Goal: Navigation & Orientation: Find specific page/section

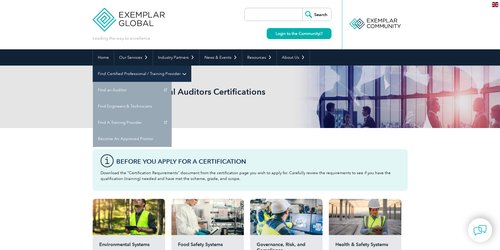
click at [191, 66] on link "Find Certified Professional / Training Provider" at bounding box center [142, 74] width 98 height 16
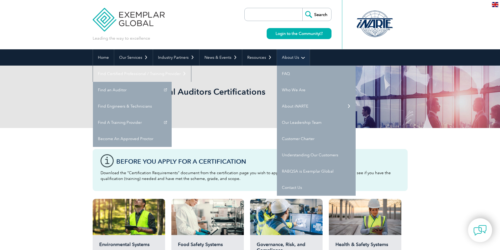
click at [281, 56] on link "About Us" at bounding box center [293, 57] width 33 height 16
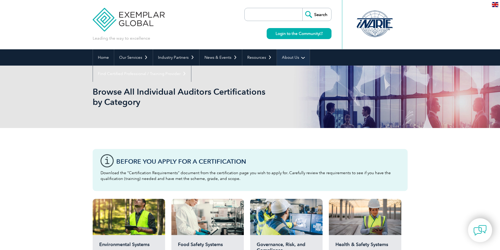
click at [286, 56] on link "About Us" at bounding box center [293, 57] width 33 height 16
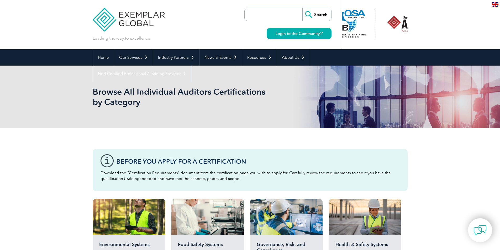
drag, startPoint x: 391, startPoint y: 30, endPoint x: 328, endPoint y: 24, distance: 63.4
click at [329, 24] on div "Leading the way to excellence Search" at bounding box center [250, 24] width 315 height 49
drag, startPoint x: 362, startPoint y: 30, endPoint x: 350, endPoint y: 28, distance: 12.4
click at [350, 29] on div at bounding box center [354, 23] width 52 height 29
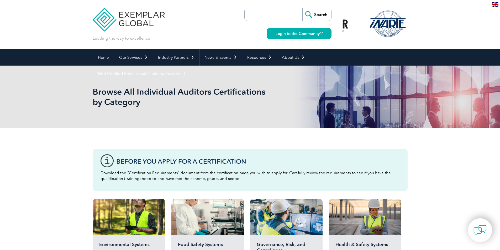
drag, startPoint x: 377, startPoint y: 28, endPoint x: 389, endPoint y: 29, distance: 11.8
click at [383, 29] on div at bounding box center [388, 23] width 52 height 29
drag, startPoint x: 390, startPoint y: 29, endPoint x: 359, endPoint y: 26, distance: 30.8
click at [337, 25] on div "Leading the way to excellence Search" at bounding box center [250, 24] width 315 height 49
drag, startPoint x: 368, startPoint y: 29, endPoint x: 353, endPoint y: 29, distance: 15.2
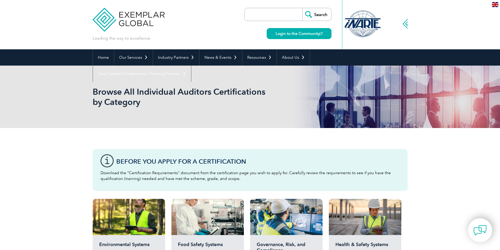
click at [349, 29] on div at bounding box center [363, 23] width 52 height 29
drag, startPoint x: 354, startPoint y: 32, endPoint x: 366, endPoint y: 30, distance: 12.1
click at [350, 31] on div at bounding box center [350, 23] width 52 height 29
drag, startPoint x: 379, startPoint y: 31, endPoint x: 352, endPoint y: 32, distance: 27.1
click at [352, 32] on div at bounding box center [375, 23] width 52 height 29
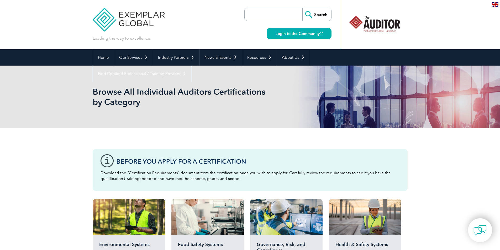
drag, startPoint x: 377, startPoint y: 32, endPoint x: 357, endPoint y: 31, distance: 20.5
click at [355, 31] on div at bounding box center [375, 23] width 52 height 29
click at [350, 28] on div at bounding box center [347, 23] width 52 height 29
drag, startPoint x: 359, startPoint y: 27, endPoint x: 366, endPoint y: 24, distance: 7.6
click at [348, 25] on div at bounding box center [375, 24] width 66 height 49
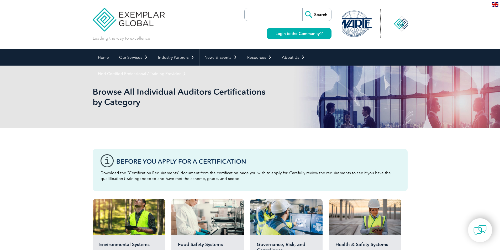
drag, startPoint x: 375, startPoint y: 24, endPoint x: 347, endPoint y: 22, distance: 28.5
click at [345, 22] on div at bounding box center [375, 24] width 66 height 49
drag, startPoint x: 385, startPoint y: 25, endPoint x: 362, endPoint y: 23, distance: 23.2
click at [362, 23] on div at bounding box center [375, 23] width 52 height 29
drag, startPoint x: 382, startPoint y: 22, endPoint x: 341, endPoint y: 20, distance: 40.8
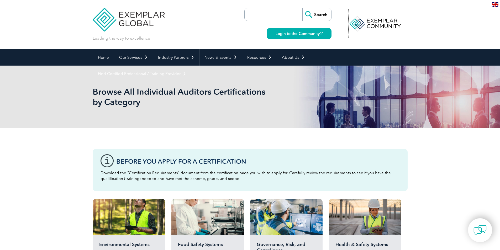
click at [344, 20] on div at bounding box center [375, 24] width 66 height 49
drag, startPoint x: 394, startPoint y: 23, endPoint x: 364, endPoint y: 18, distance: 30.3
click at [356, 18] on div at bounding box center [375, 23] width 52 height 29
drag, startPoint x: 394, startPoint y: 19, endPoint x: 365, endPoint y: 18, distance: 28.9
click at [364, 17] on div at bounding box center [374, 23] width 52 height 29
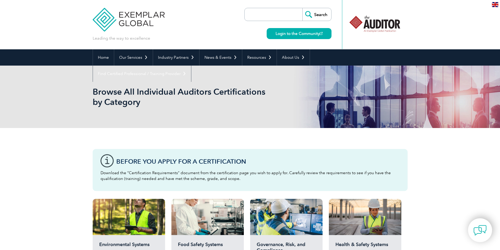
drag, startPoint x: 386, startPoint y: 20, endPoint x: 376, endPoint y: 21, distance: 9.7
click at [377, 20] on div at bounding box center [375, 23] width 52 height 29
drag, startPoint x: 381, startPoint y: 24, endPoint x: 345, endPoint y: 24, distance: 35.7
click at [346, 24] on div at bounding box center [375, 24] width 66 height 49
drag, startPoint x: 387, startPoint y: 31, endPoint x: 368, endPoint y: 29, distance: 18.7
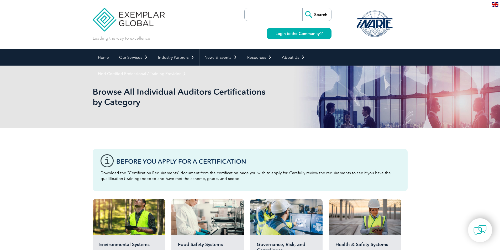
click at [371, 30] on div at bounding box center [375, 23] width 52 height 29
drag, startPoint x: 374, startPoint y: 29, endPoint x: 340, endPoint y: 27, distance: 33.7
click at [341, 27] on div "Leading the way to excellence Search" at bounding box center [250, 24] width 315 height 49
drag, startPoint x: 379, startPoint y: 27, endPoint x: 359, endPoint y: 24, distance: 20.7
click at [363, 25] on div at bounding box center [375, 23] width 52 height 29
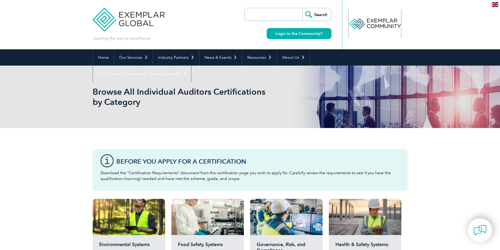
drag, startPoint x: 367, startPoint y: 23, endPoint x: 330, endPoint y: 19, distance: 37.1
click at [335, 20] on div "Leading the way to excellence Search" at bounding box center [250, 24] width 315 height 49
drag, startPoint x: 372, startPoint y: 22, endPoint x: 359, endPoint y: 23, distance: 12.7
click at [359, 22] on div at bounding box center [366, 23] width 52 height 29
drag, startPoint x: 370, startPoint y: 23, endPoint x: 361, endPoint y: 25, distance: 9.3
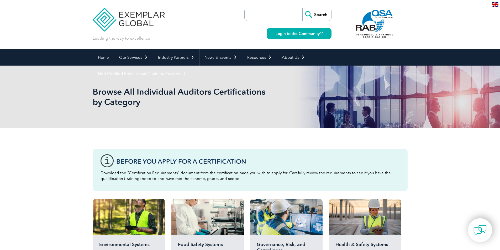
click at [349, 22] on div at bounding box center [375, 24] width 66 height 49
drag, startPoint x: 367, startPoint y: 25, endPoint x: 348, endPoint y: 23, distance: 19.6
click at [338, 19] on div "Leading the way to excellence Search" at bounding box center [250, 24] width 315 height 49
click at [368, 24] on div at bounding box center [374, 23] width 52 height 29
